Goal: Navigation & Orientation: Find specific page/section

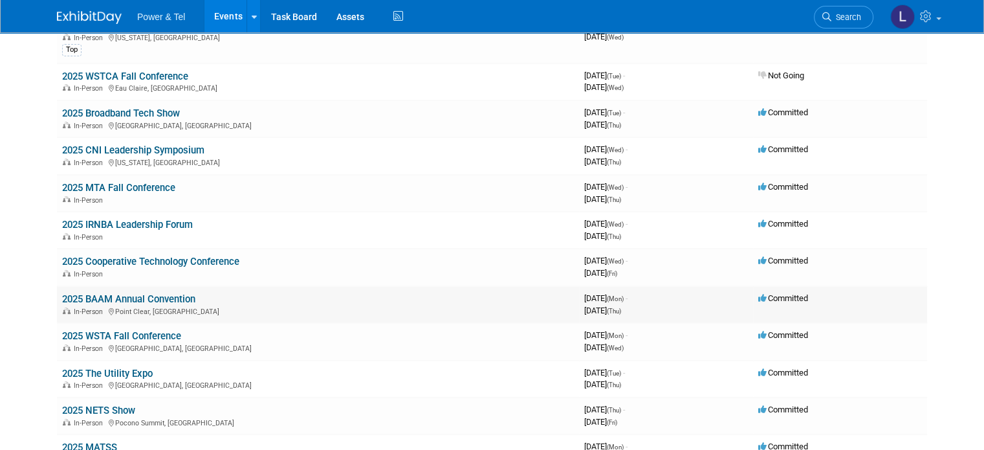
scroll to position [129, 0]
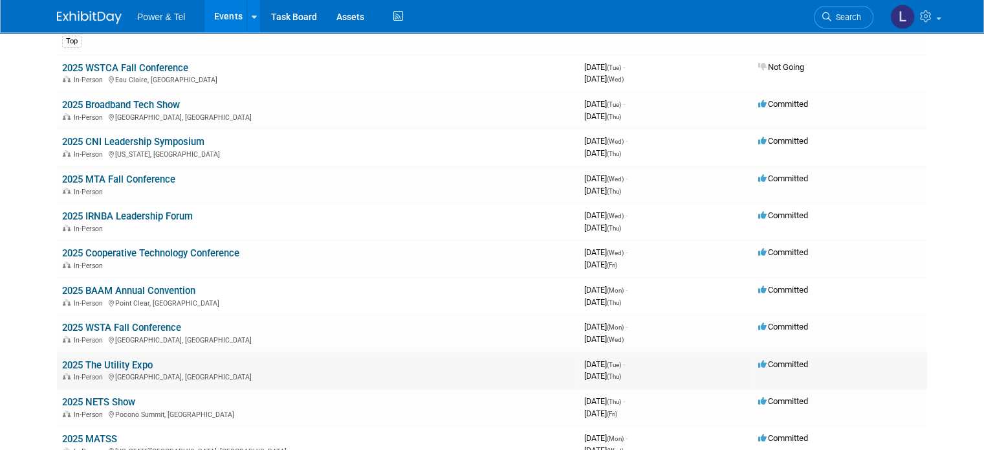
click at [113, 362] on link "2025 The Utility Expo" at bounding box center [107, 365] width 91 height 12
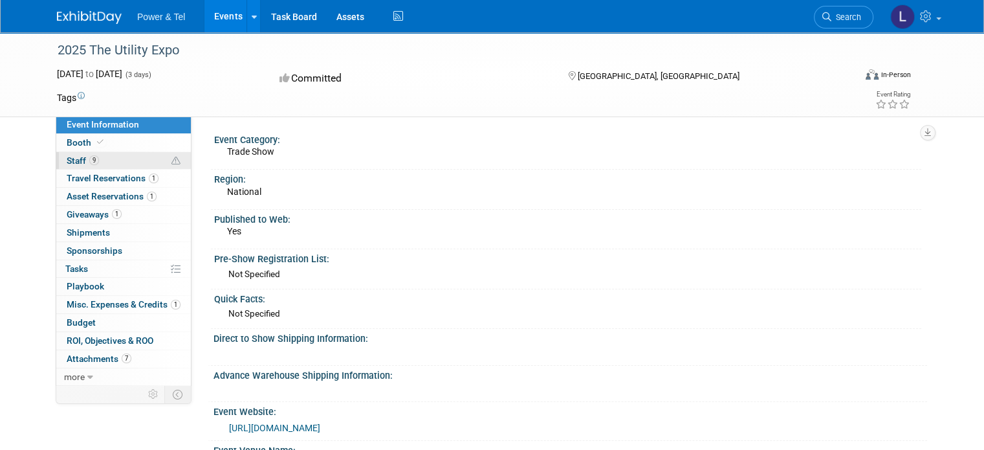
click at [75, 152] on link "9 Staff 9" at bounding box center [123, 160] width 135 height 17
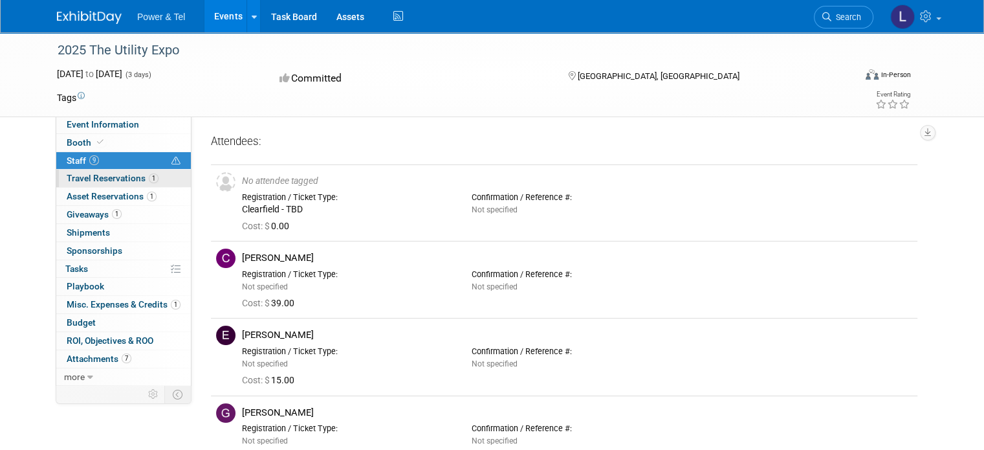
click at [101, 174] on span "Travel Reservations 1" at bounding box center [113, 178] width 92 height 10
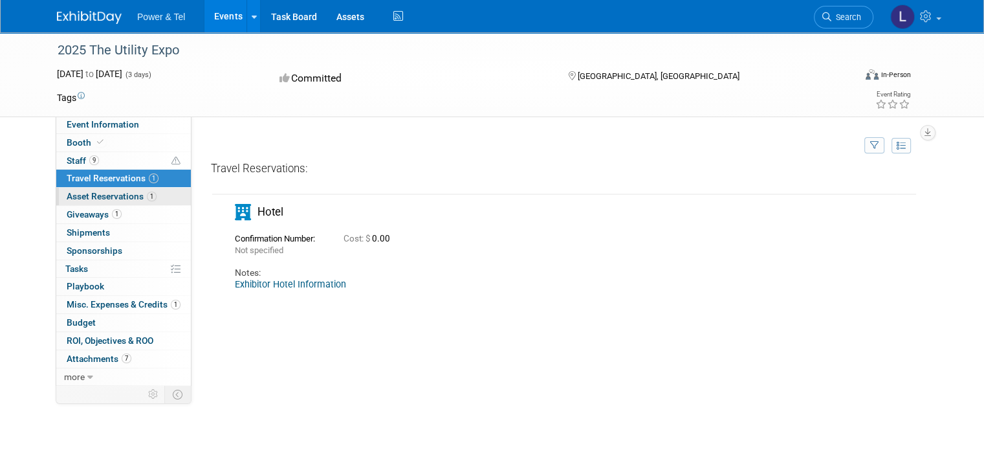
click at [88, 193] on span "Asset Reservations 1" at bounding box center [112, 196] width 90 height 10
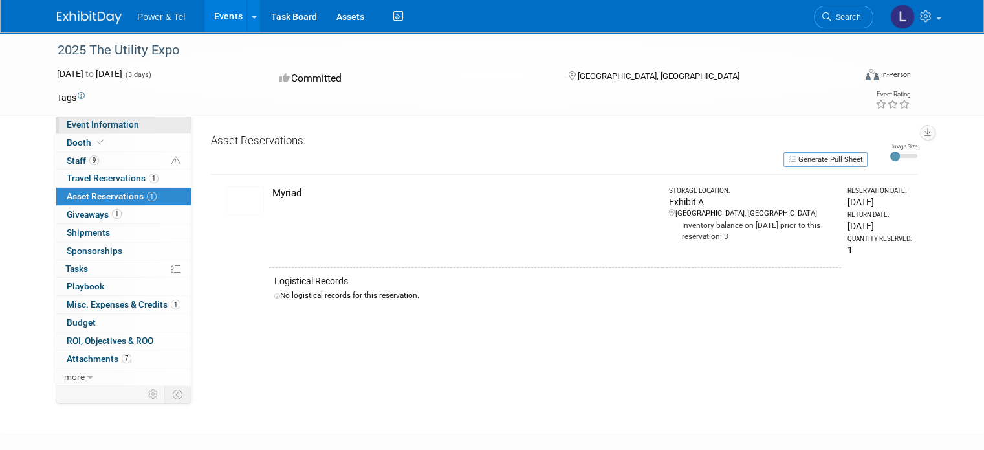
click at [93, 120] on span "Event Information" at bounding box center [103, 124] width 72 height 10
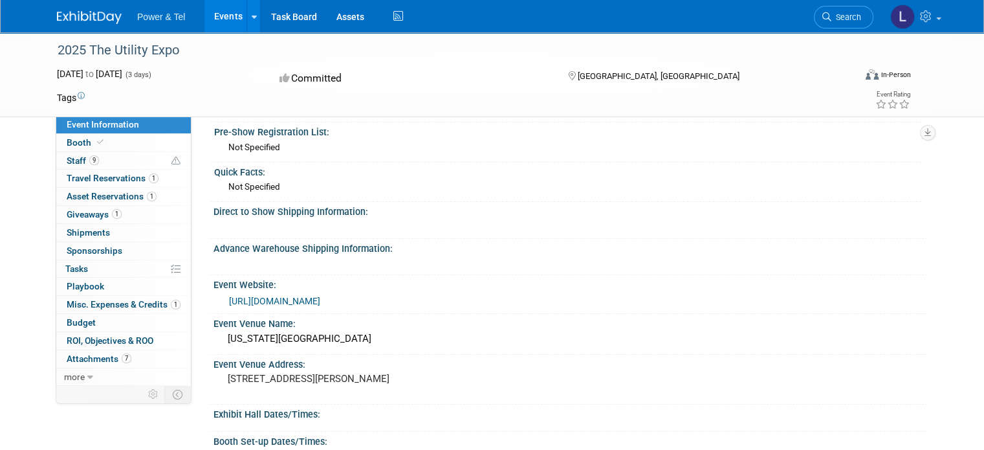
scroll to position [129, 0]
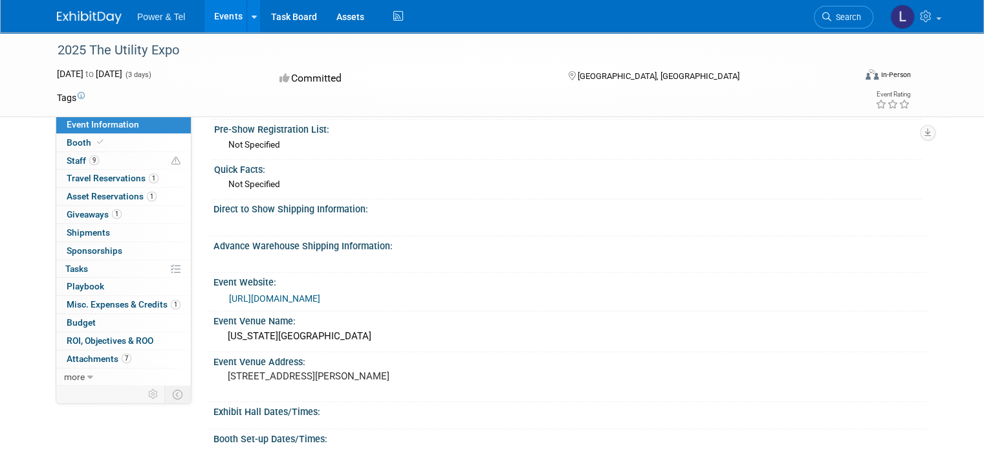
click at [287, 294] on link "[URL][DOMAIN_NAME]" at bounding box center [274, 298] width 91 height 10
